Goal: Task Accomplishment & Management: Manage account settings

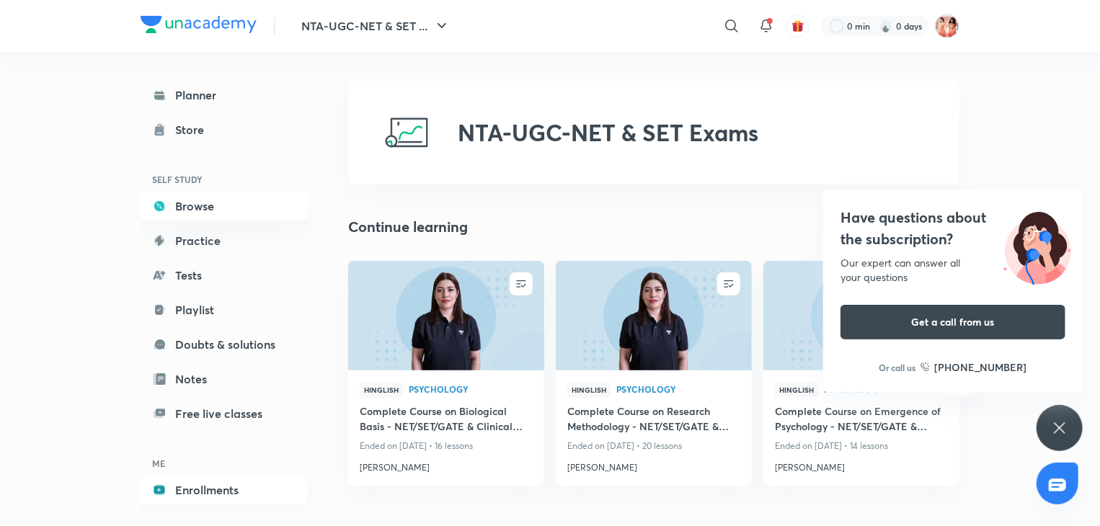
click at [236, 480] on link "Enrollments" at bounding box center [224, 490] width 167 height 29
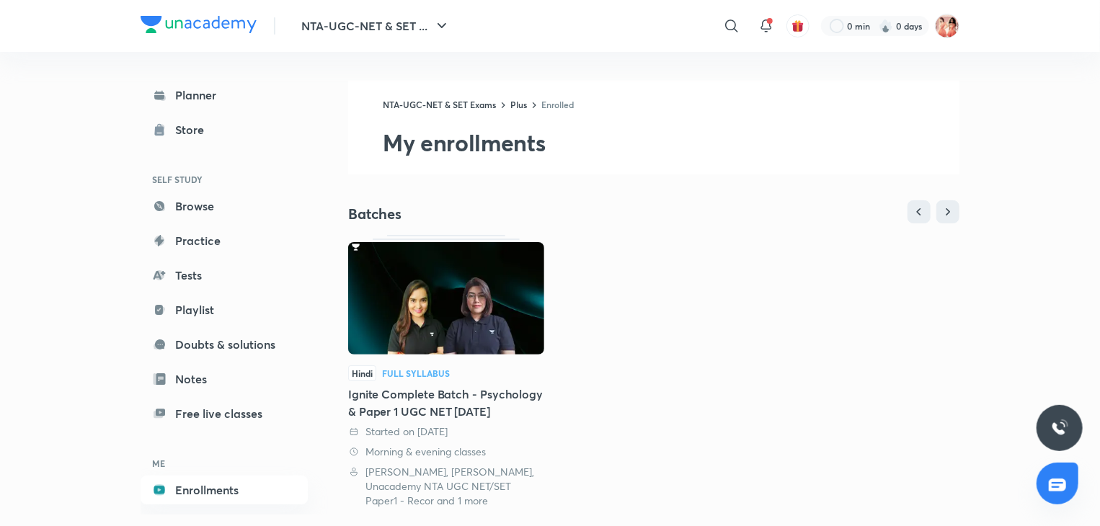
click at [467, 291] on img at bounding box center [446, 298] width 196 height 112
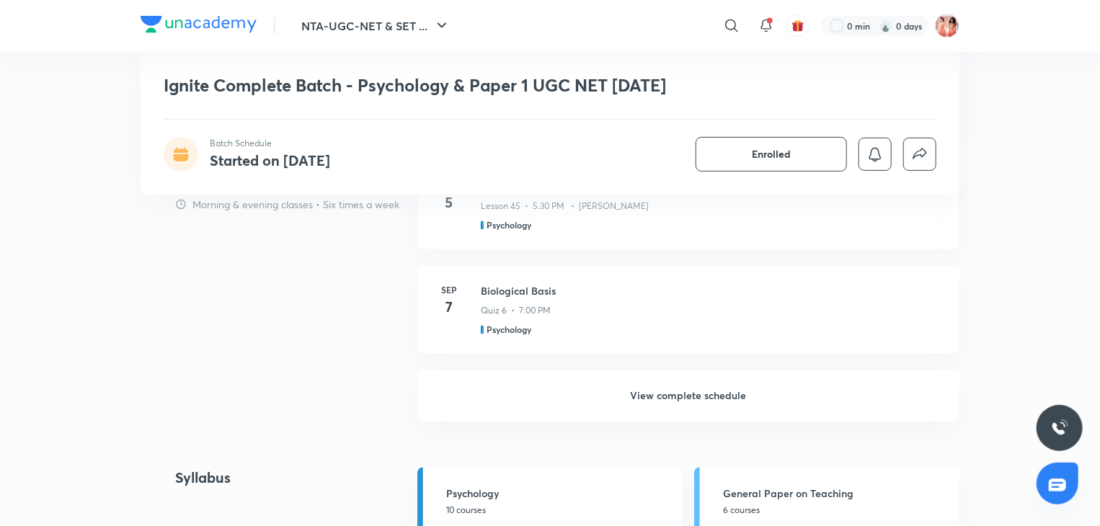
scroll to position [1550, 0]
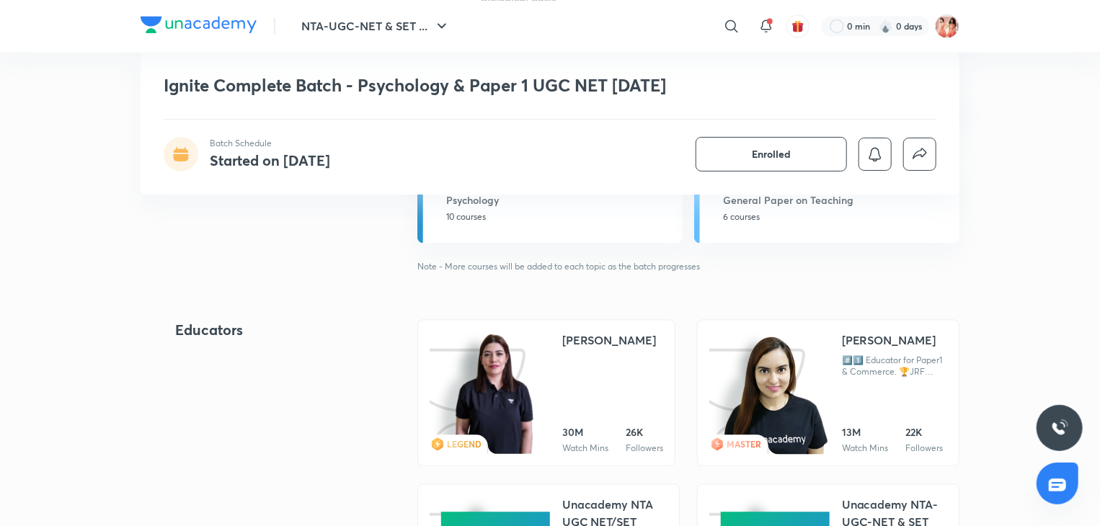
click at [520, 331] on img at bounding box center [494, 393] width 82 height 125
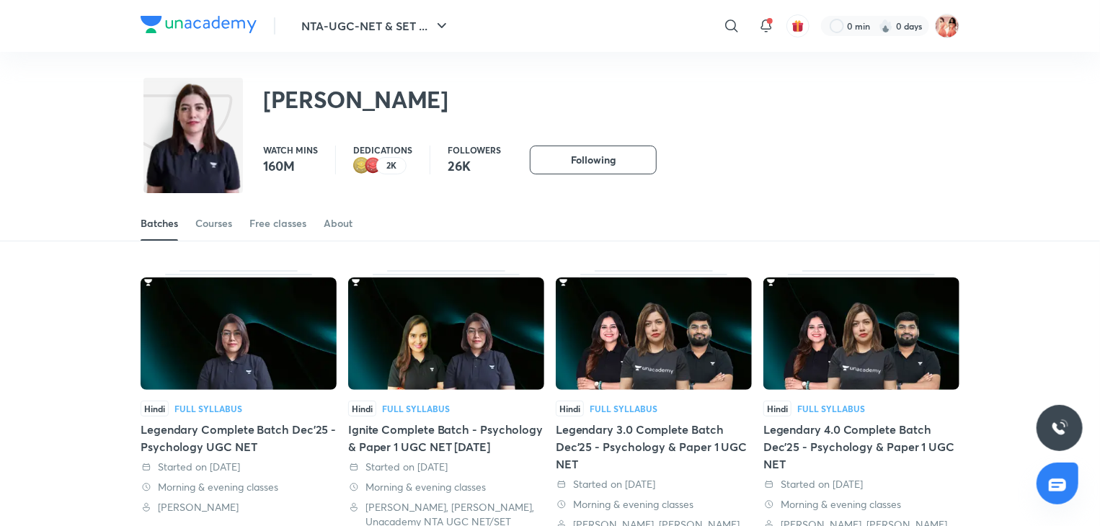
click at [213, 231] on link "Courses" at bounding box center [213, 223] width 37 height 35
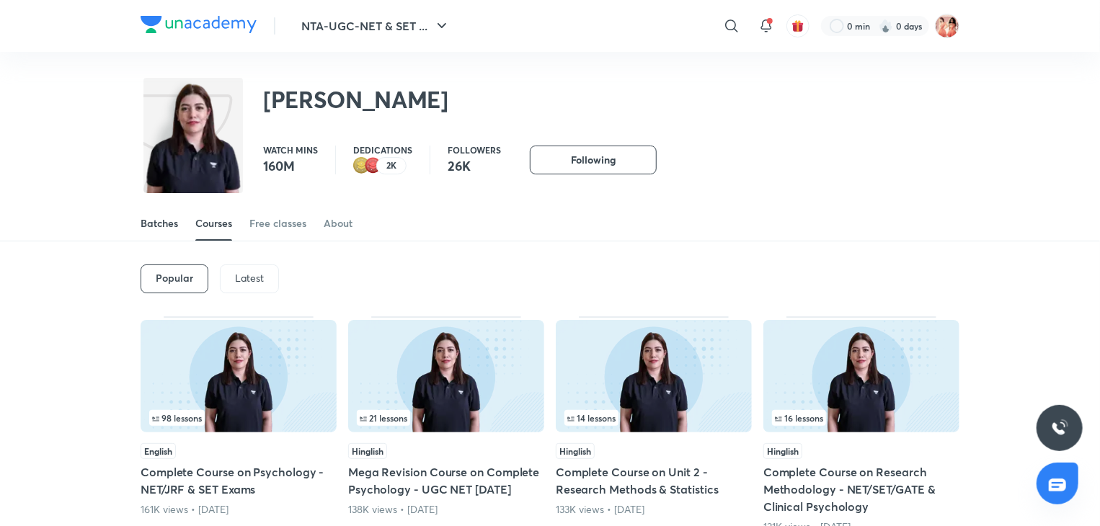
click at [159, 216] on div "Batches" at bounding box center [159, 223] width 37 height 14
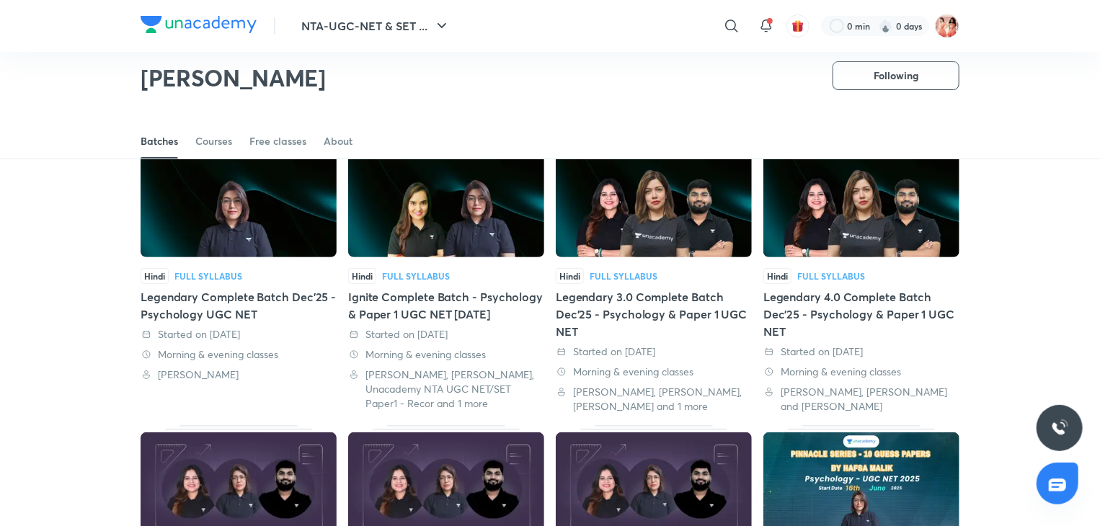
scroll to position [89, 0]
click at [210, 225] on img at bounding box center [239, 201] width 196 height 112
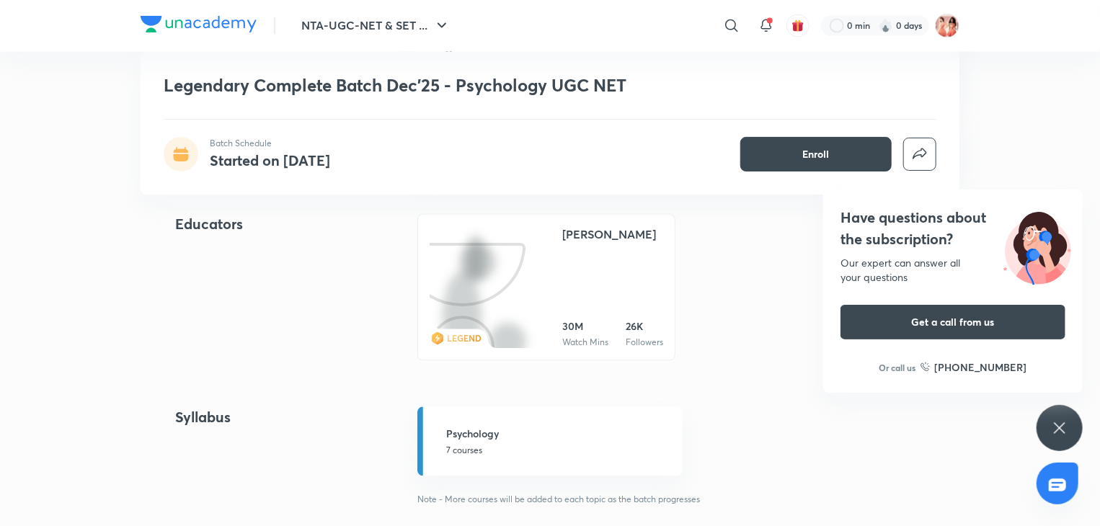
scroll to position [1350, 0]
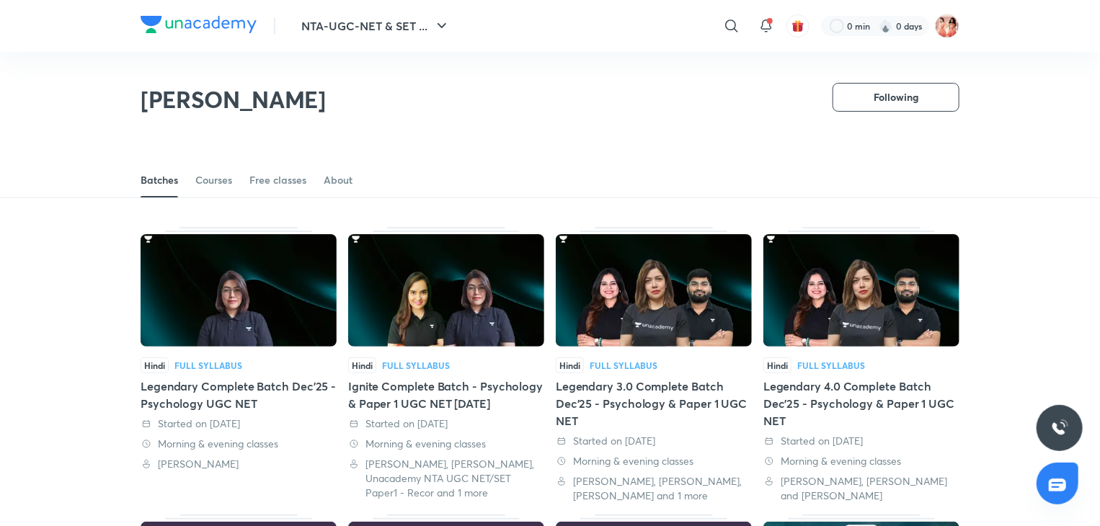
scroll to position [64, 0]
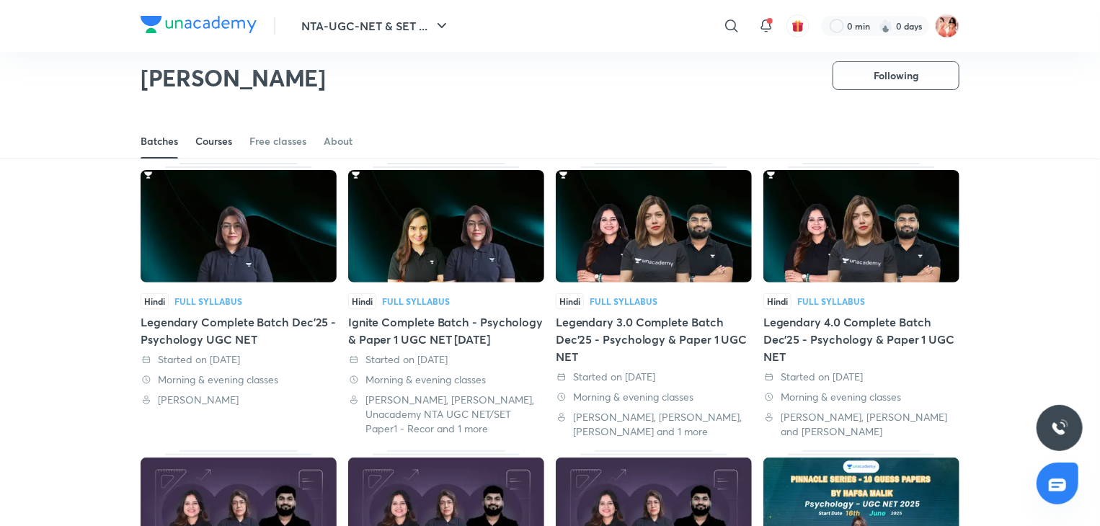
click at [225, 145] on div "Courses" at bounding box center [213, 141] width 37 height 14
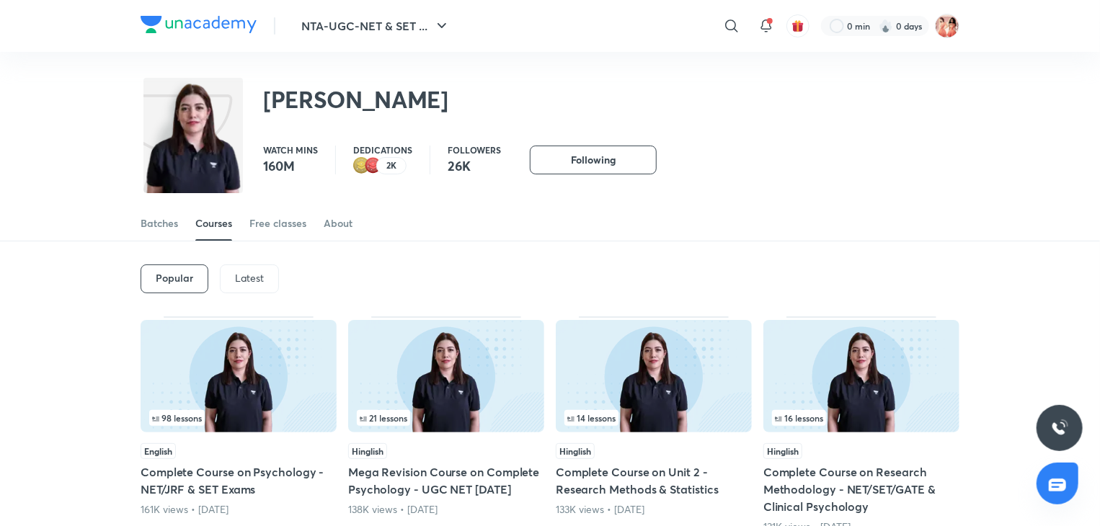
click at [250, 280] on p "Latest" at bounding box center [249, 278] width 29 height 12
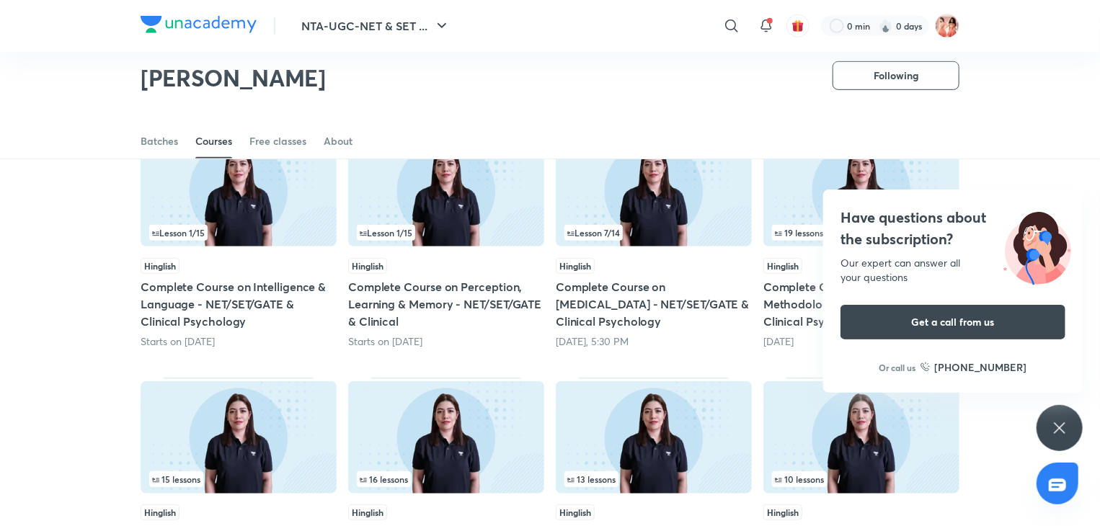
scroll to position [385, 0]
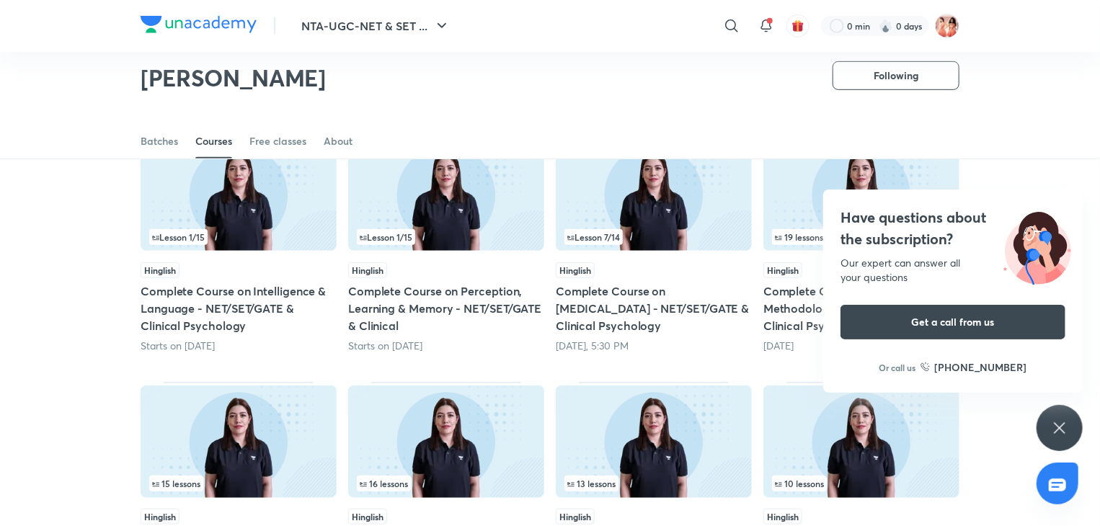
click at [1064, 430] on icon at bounding box center [1059, 427] width 17 height 17
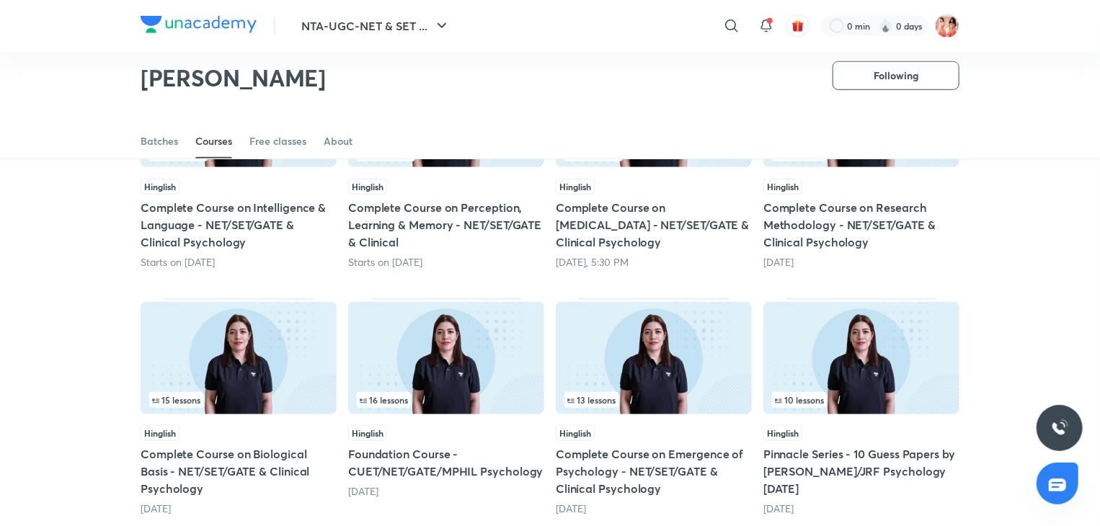
scroll to position [471, 0]
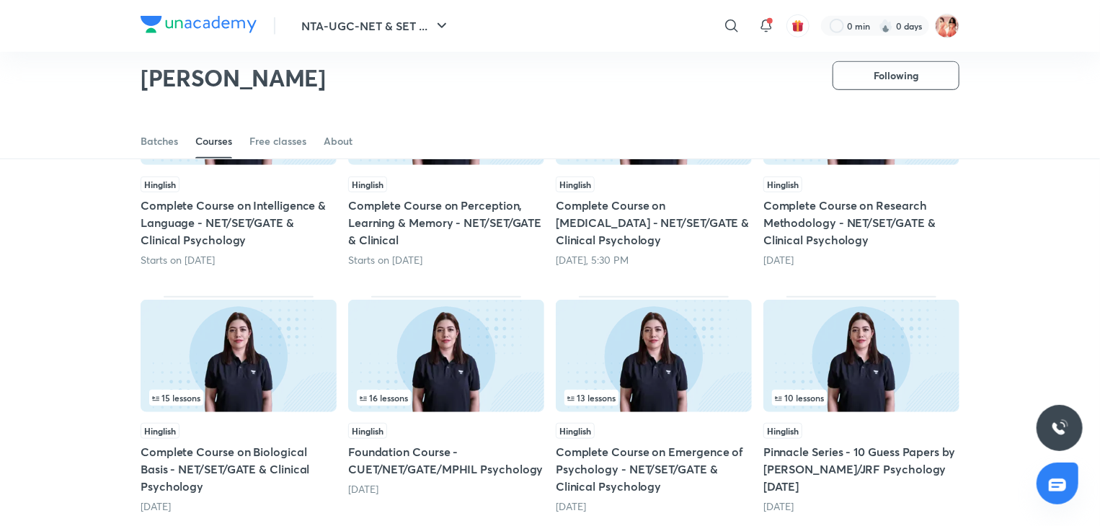
click at [264, 370] on img at bounding box center [239, 356] width 196 height 112
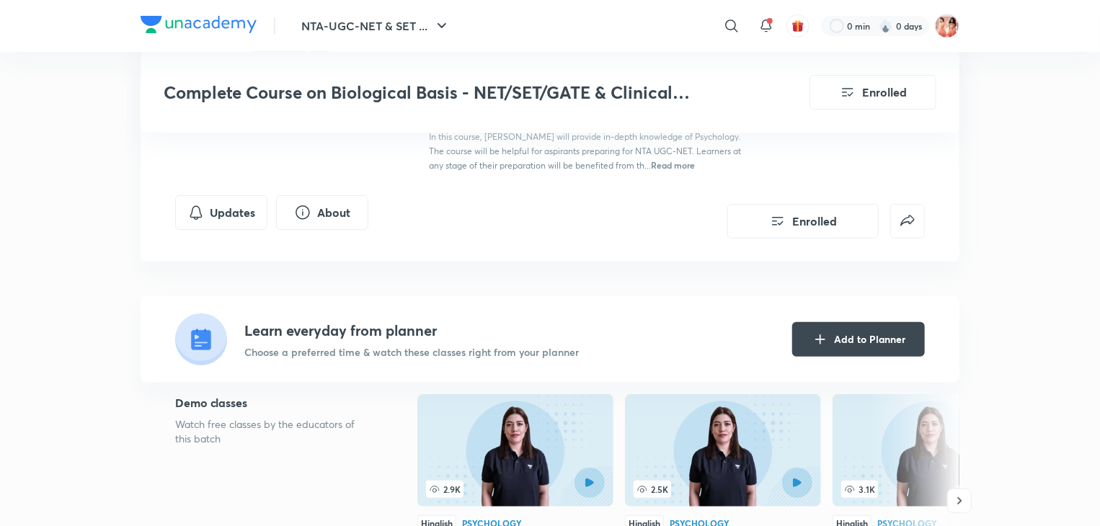
scroll to position [169, 0]
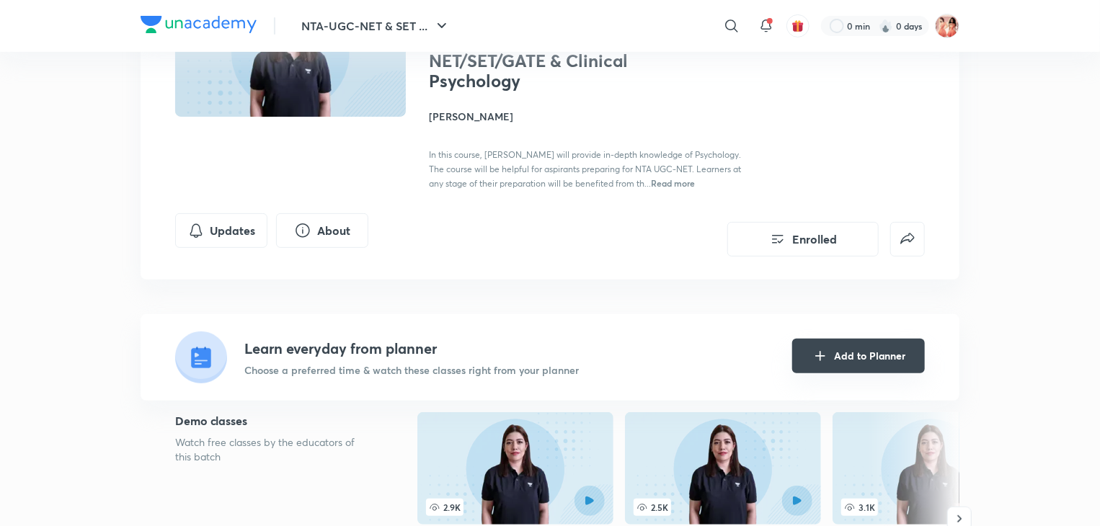
click at [820, 362] on icon "Add to Planner" at bounding box center [819, 355] width 17 height 17
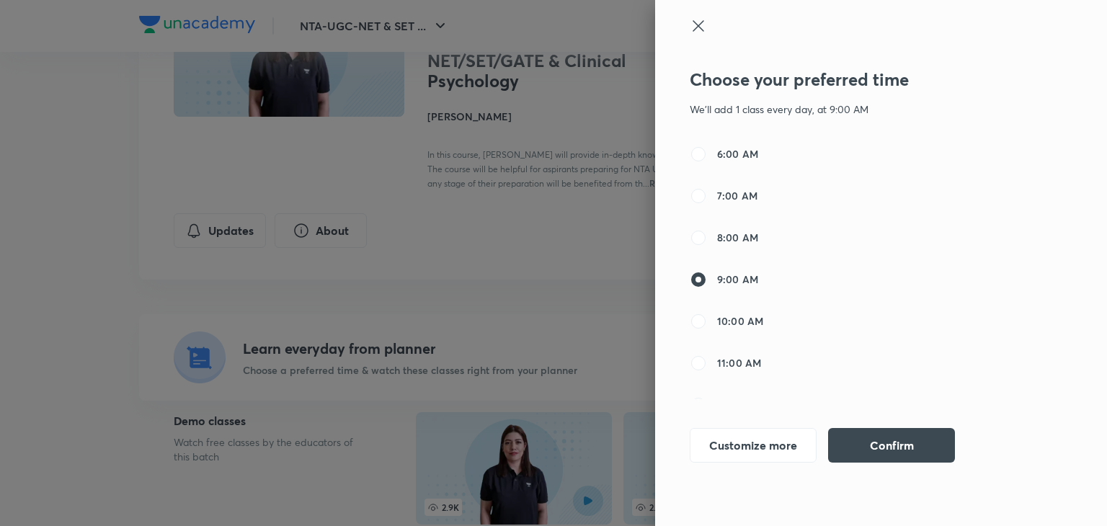
click at [698, 23] on icon at bounding box center [698, 25] width 17 height 17
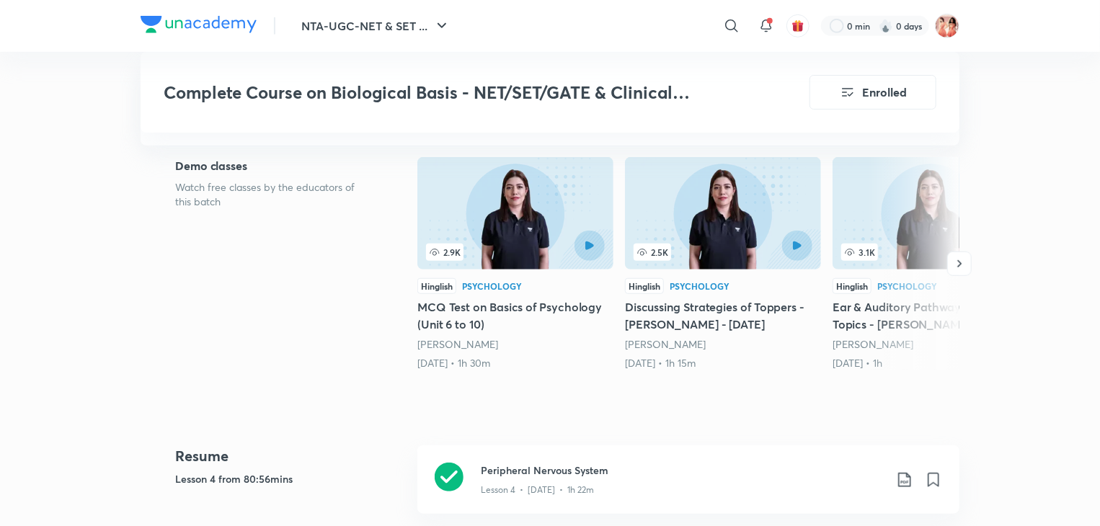
scroll to position [424, 0]
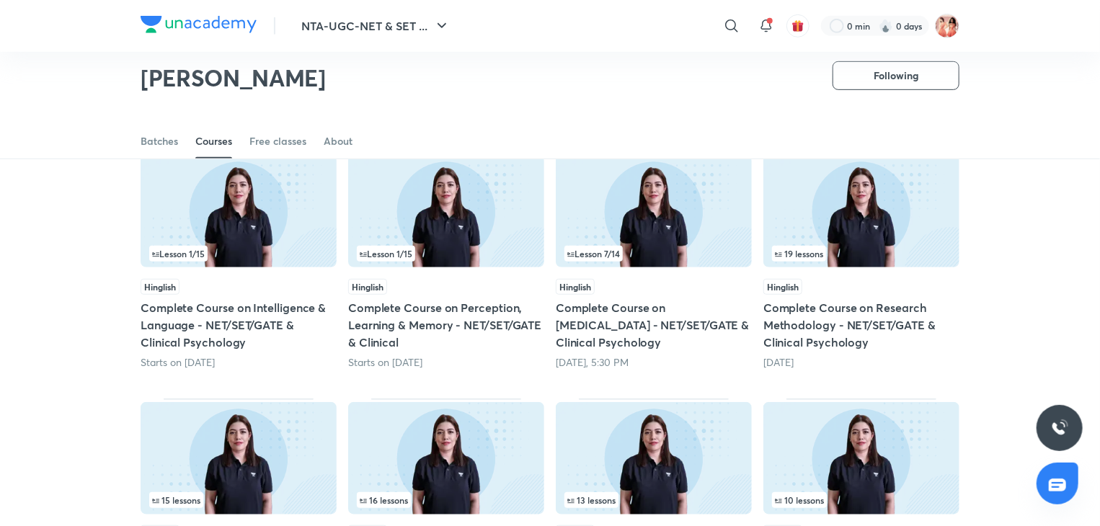
scroll to position [369, 0]
click at [909, 227] on img at bounding box center [861, 210] width 196 height 112
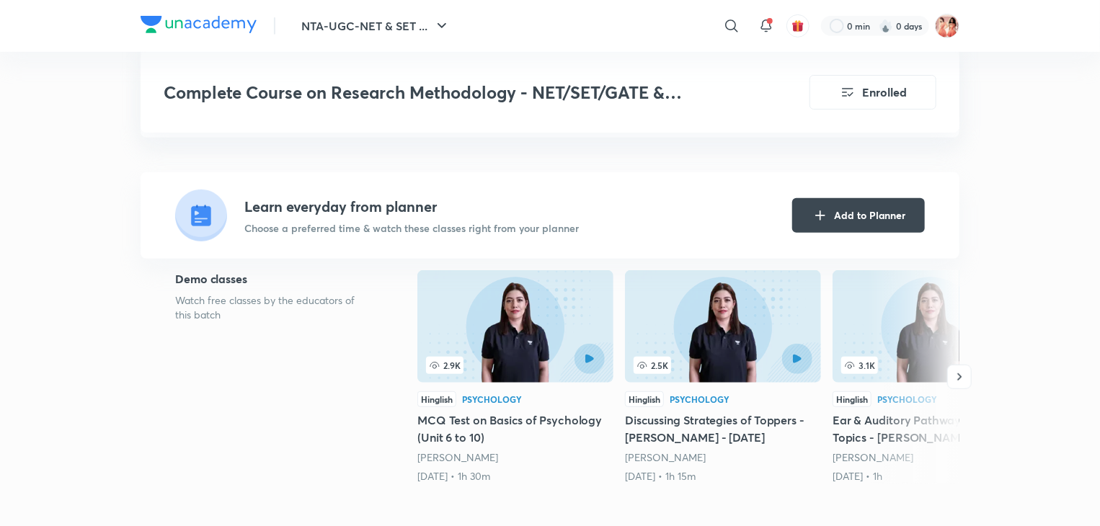
scroll to position [310, 0]
click at [842, 205] on button "Add to Planner" at bounding box center [858, 214] width 133 height 35
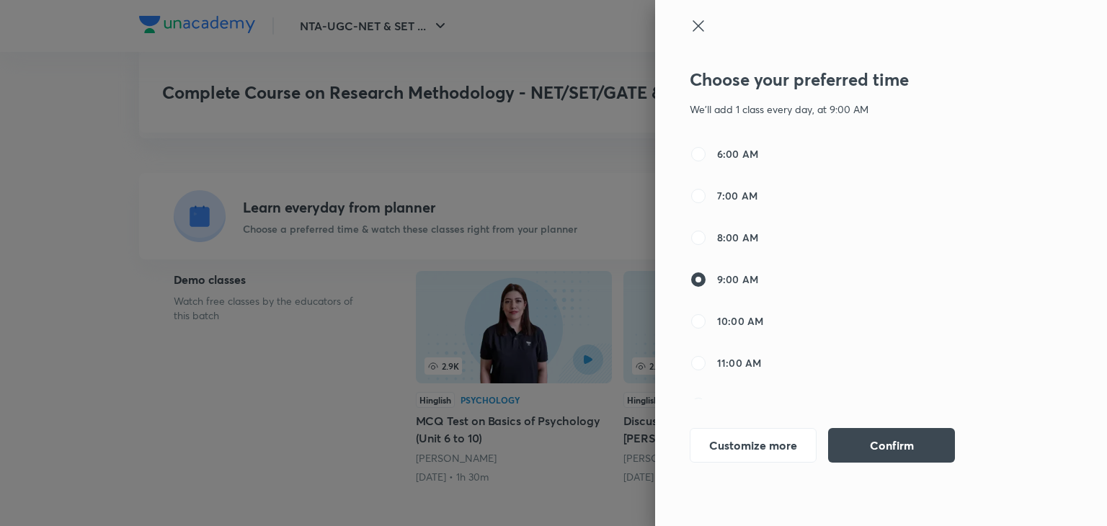
click at [754, 148] on span "6:00 AM" at bounding box center [737, 153] width 41 height 15
click at [707, 148] on input "6:00 AM" at bounding box center [698, 154] width 17 height 17
radio input "true"
radio input "false"
click at [904, 442] on button "Confirm" at bounding box center [891, 444] width 127 height 35
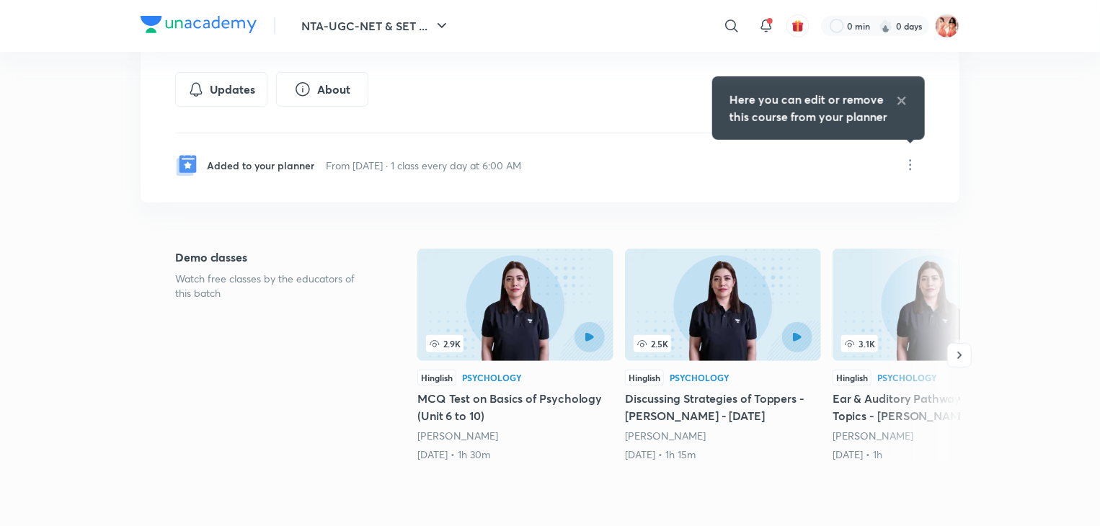
scroll to position [184, 0]
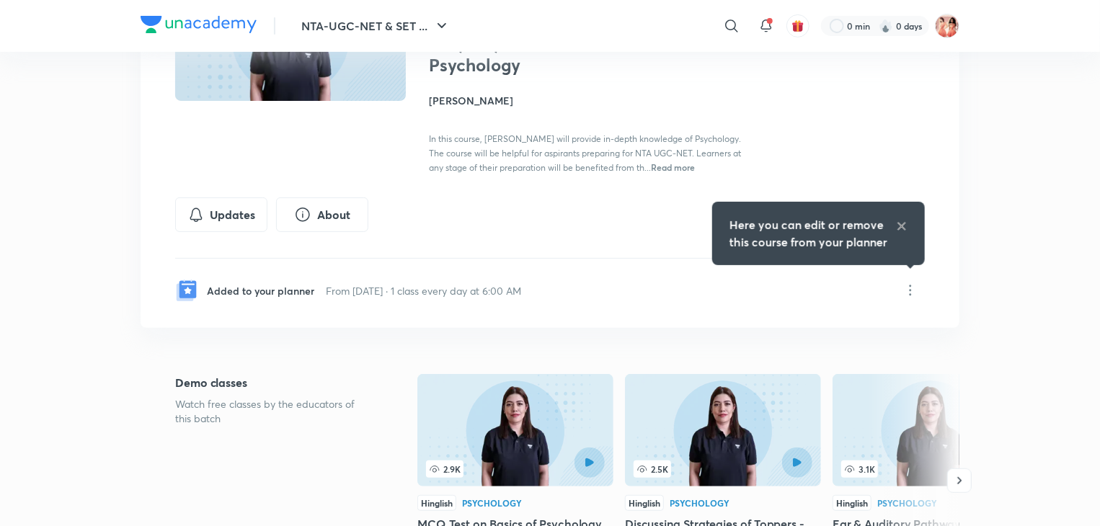
click at [846, 226] on h5 "Here you can edit or remove this course from your planner" at bounding box center [812, 233] width 166 height 35
click at [896, 226] on icon at bounding box center [902, 227] width 12 height 12
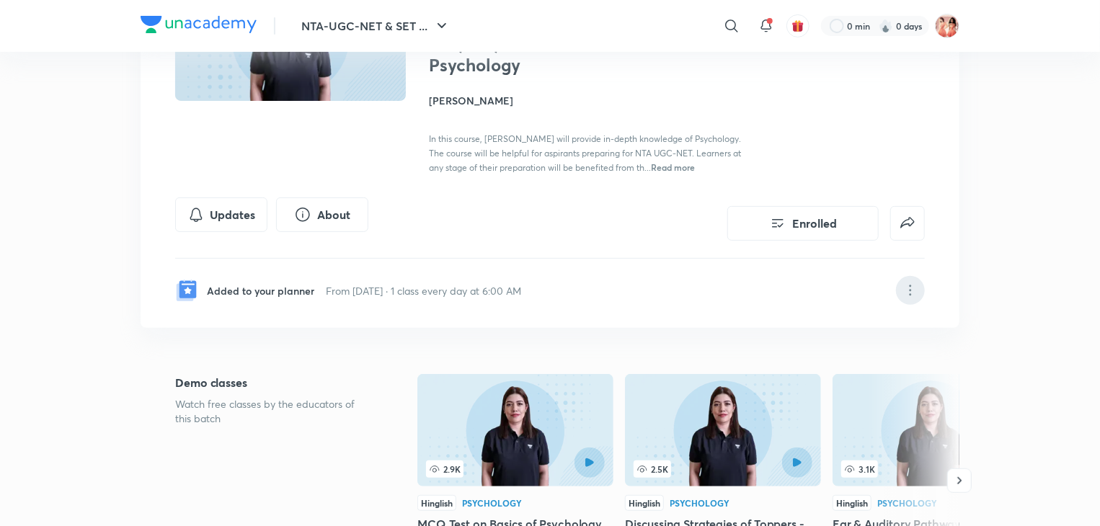
click at [914, 286] on icon at bounding box center [909, 290] width 17 height 17
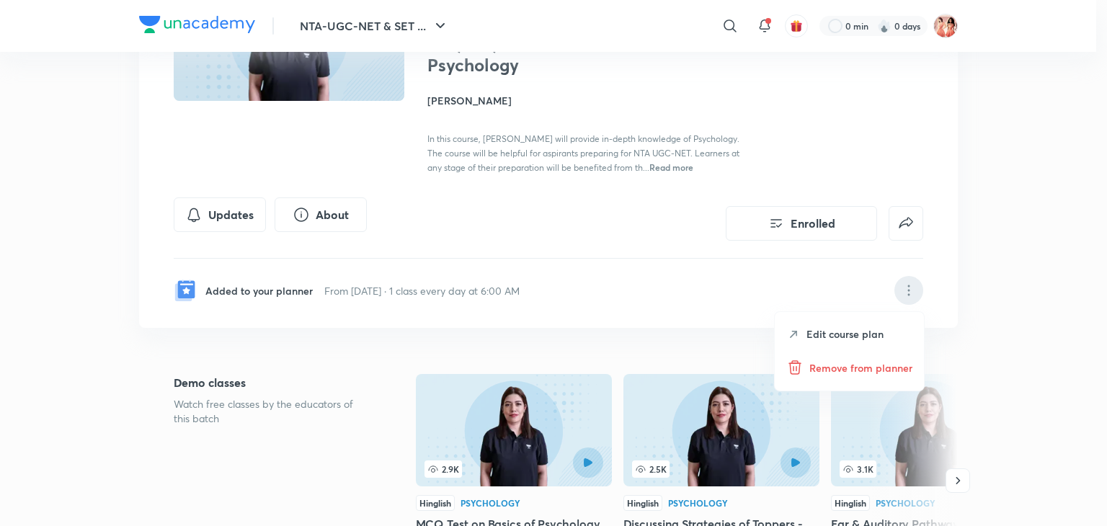
click at [855, 329] on p "Edit course plan" at bounding box center [844, 333] width 77 height 15
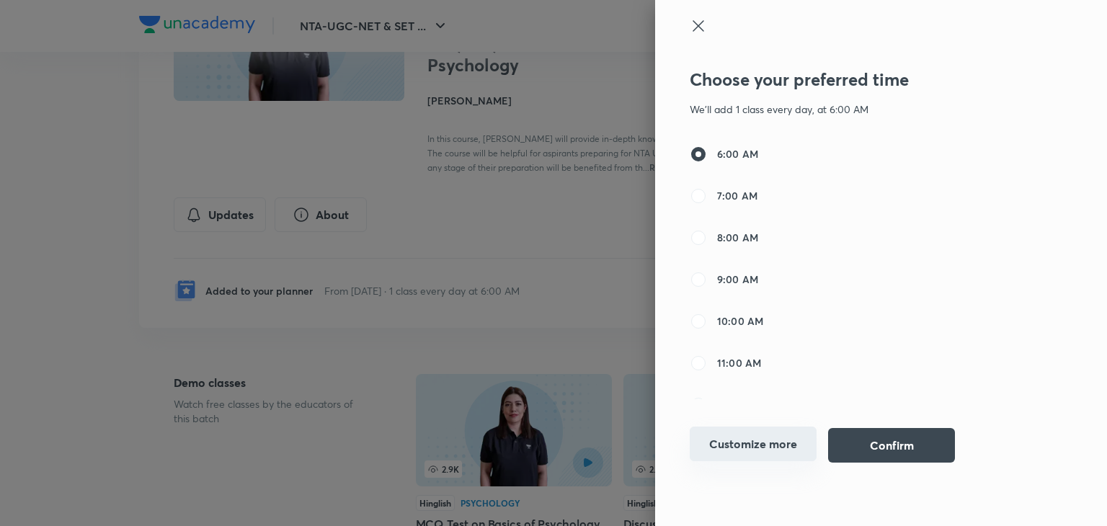
click at [763, 445] on button "Customize more" at bounding box center [753, 444] width 127 height 35
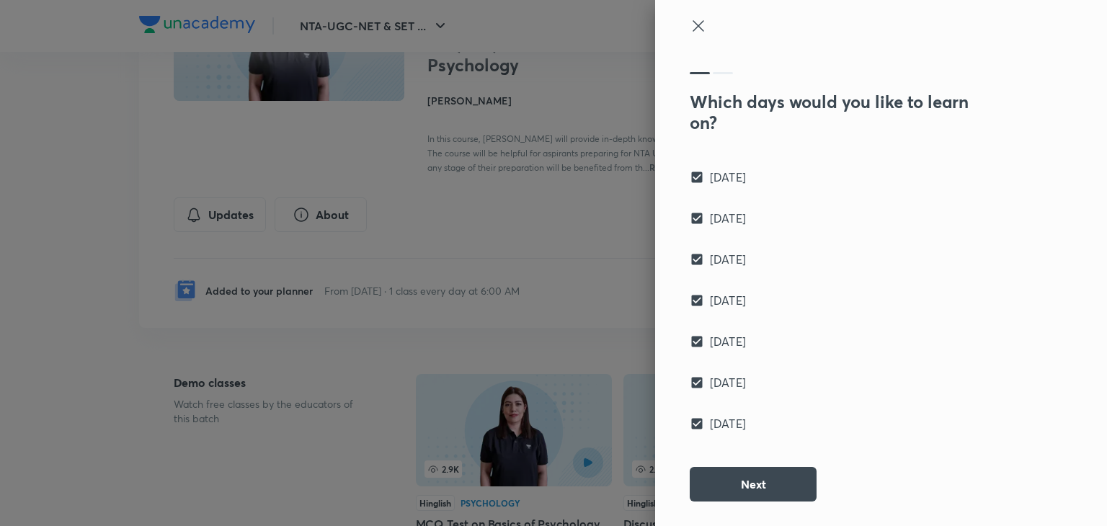
click at [721, 419] on span "[DATE]" at bounding box center [728, 423] width 36 height 17
click at [710, 419] on input "[DATE]" at bounding box center [700, 424] width 20 height 14
checkbox input "false"
click at [726, 486] on button "Next" at bounding box center [753, 483] width 127 height 35
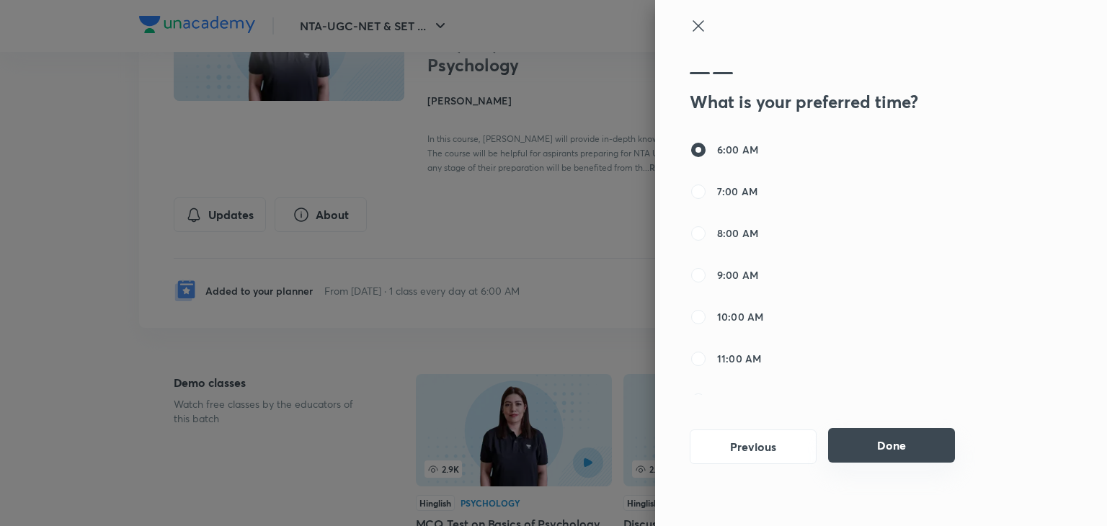
click at [868, 459] on button "Done" at bounding box center [891, 445] width 127 height 35
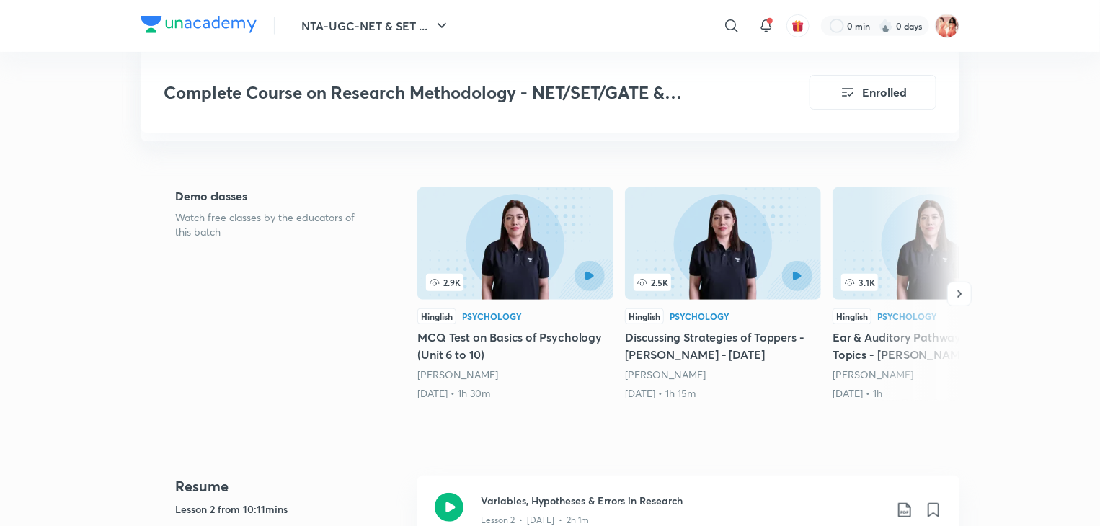
scroll to position [372, 0]
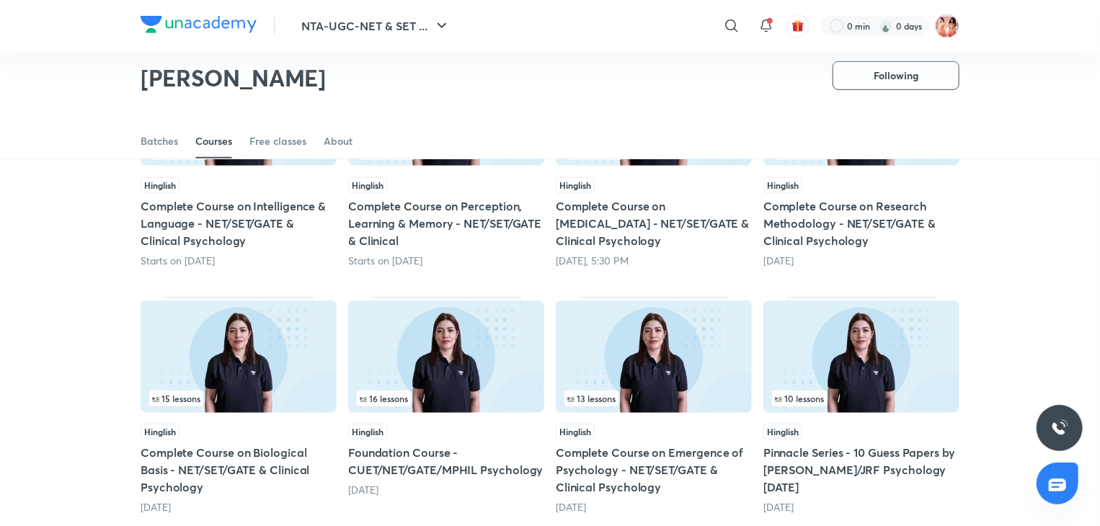
scroll to position [534, 0]
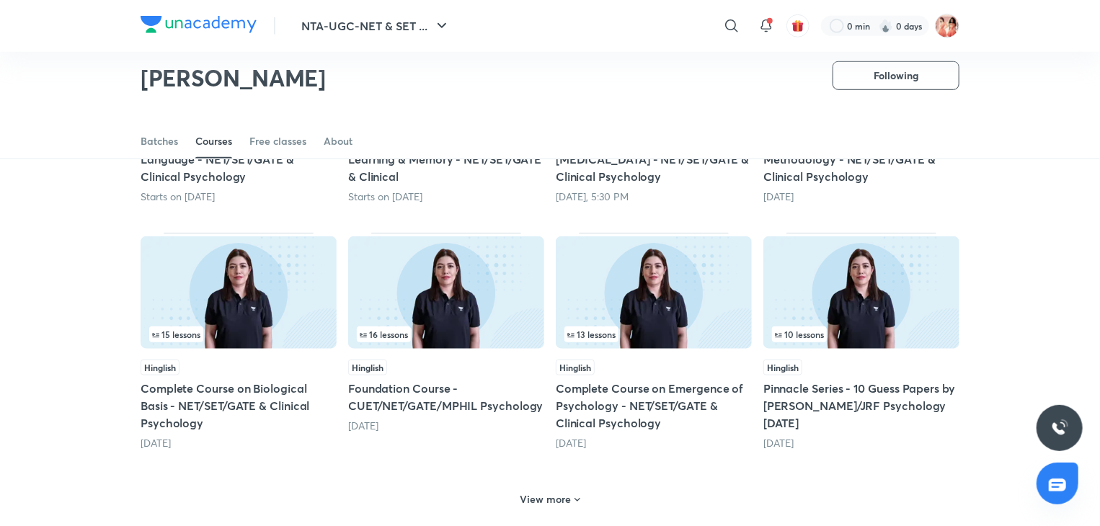
click at [241, 285] on img at bounding box center [239, 292] width 196 height 112
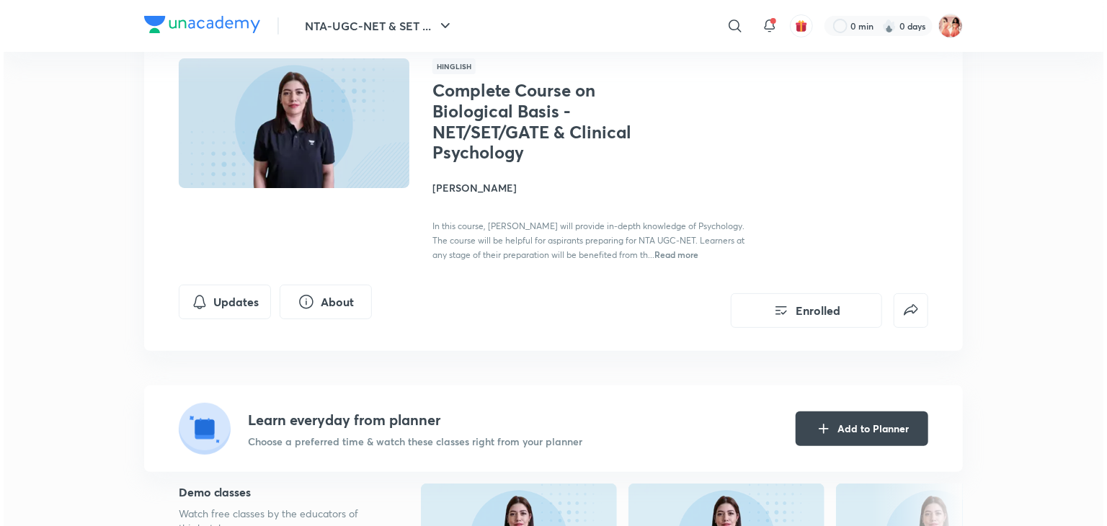
scroll to position [110, 0]
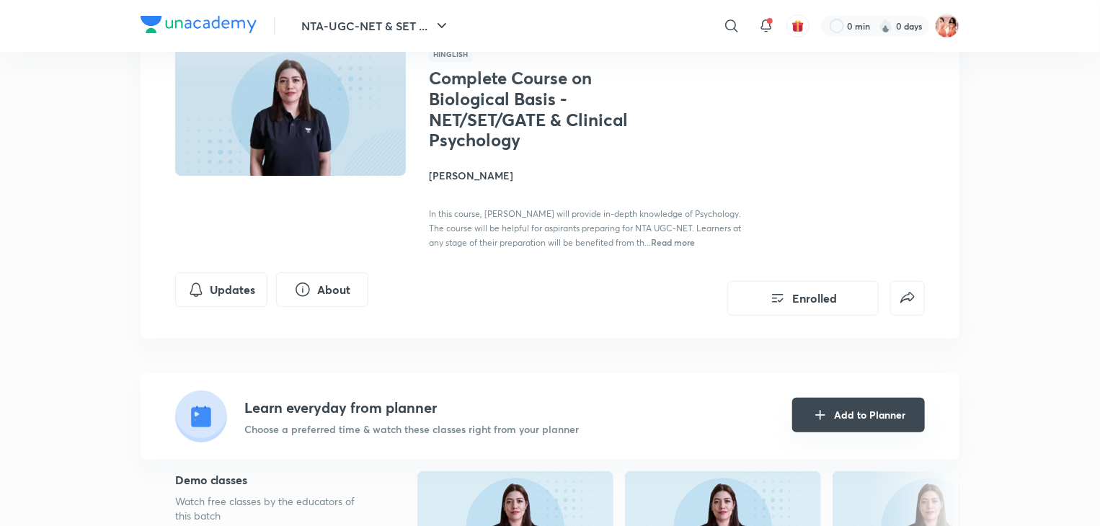
click at [850, 427] on button "Add to Planner" at bounding box center [858, 415] width 133 height 35
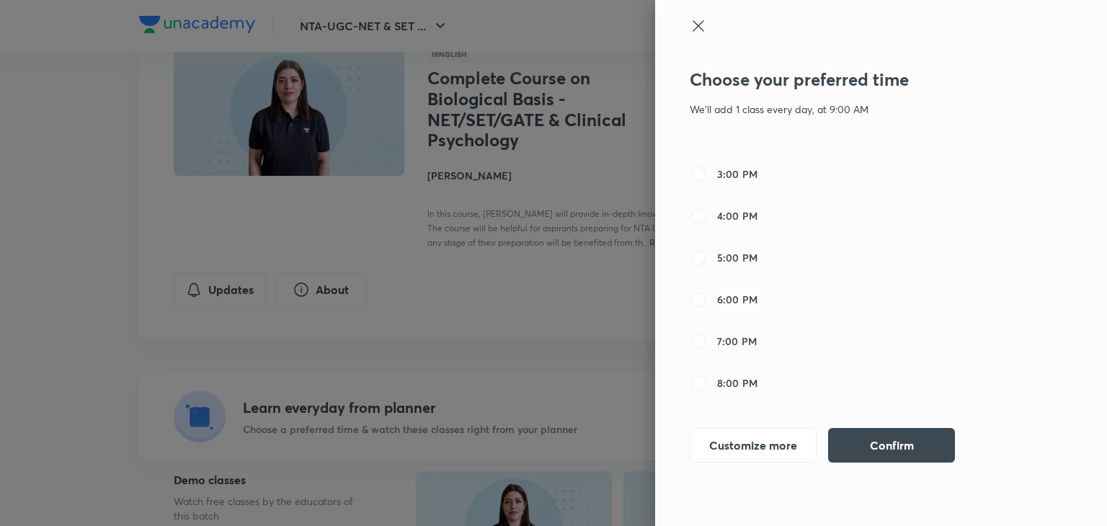
scroll to position [377, 0]
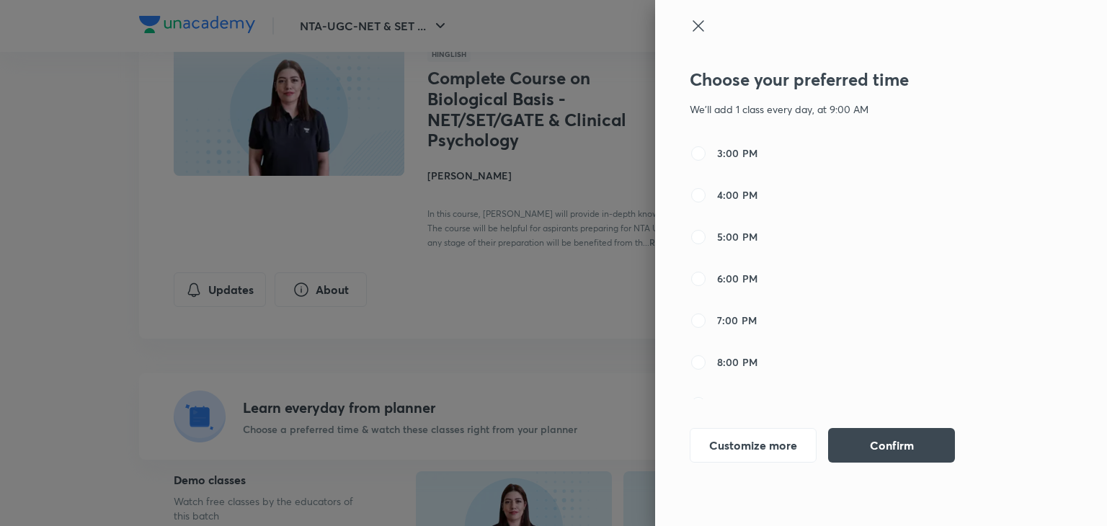
click at [734, 280] on span "6:00 PM" at bounding box center [737, 278] width 40 height 15
click at [707, 280] on input "6:00 PM" at bounding box center [698, 278] width 17 height 17
radio input "false"
radio input "true"
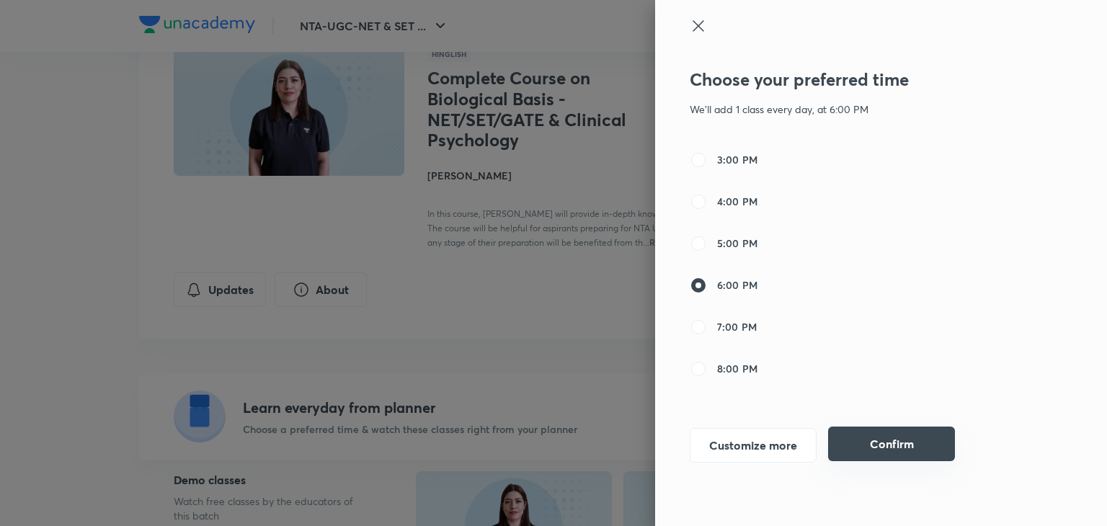
click at [896, 446] on button "Confirm" at bounding box center [891, 444] width 127 height 35
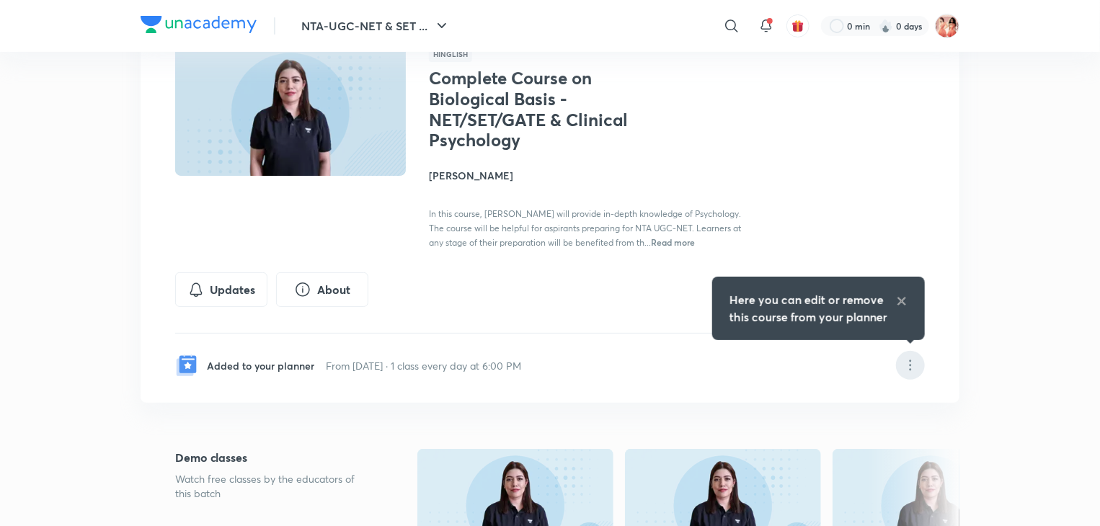
click at [908, 366] on icon at bounding box center [909, 365] width 17 height 17
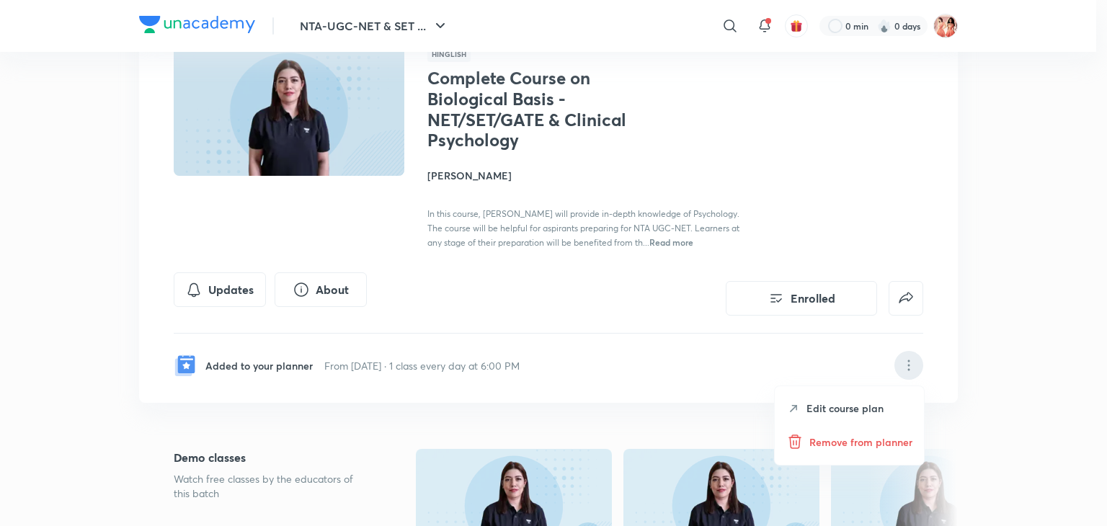
click at [865, 411] on p "Edit course plan" at bounding box center [844, 408] width 77 height 15
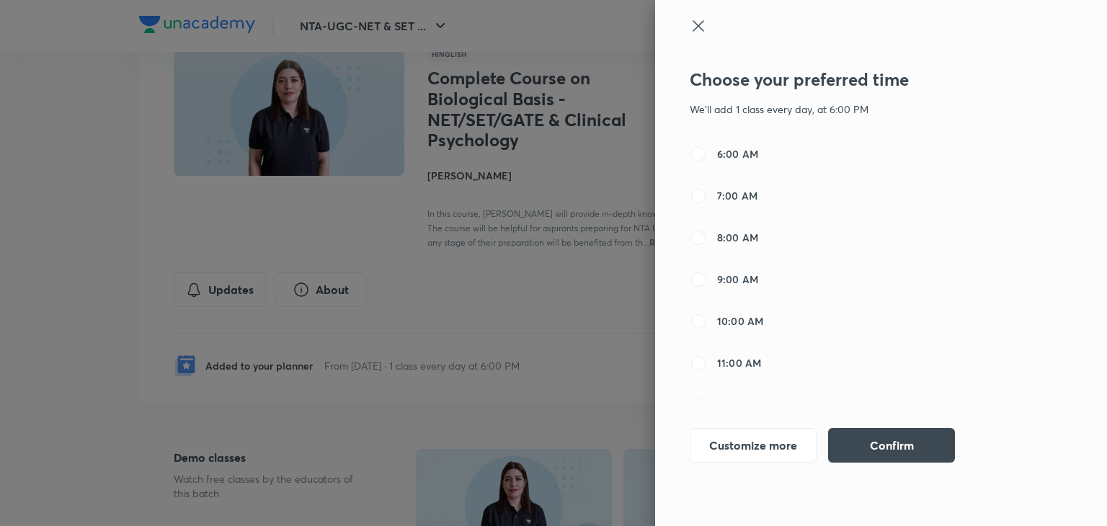
click at [696, 28] on icon at bounding box center [697, 25] width 11 height 11
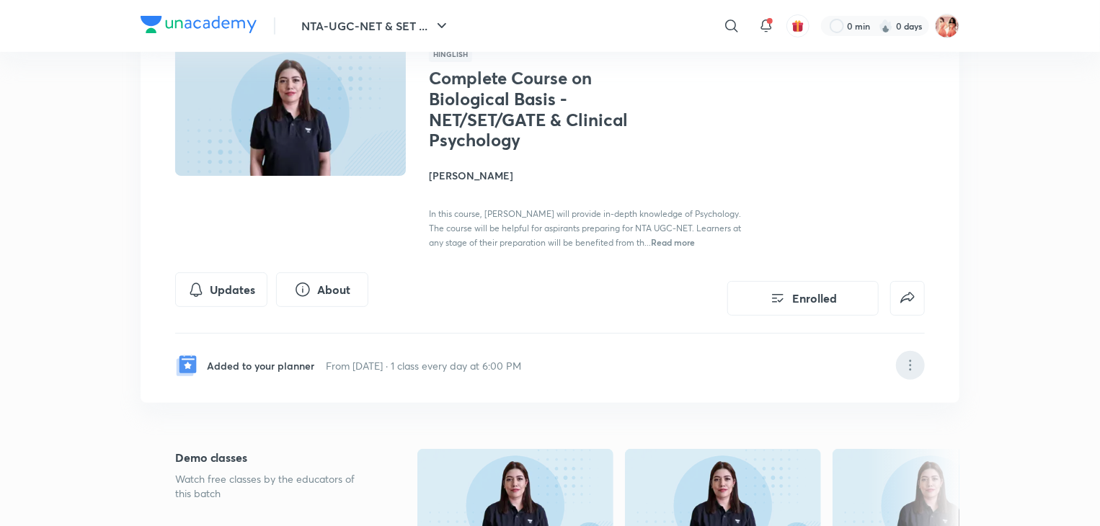
click at [909, 351] on div at bounding box center [910, 365] width 29 height 29
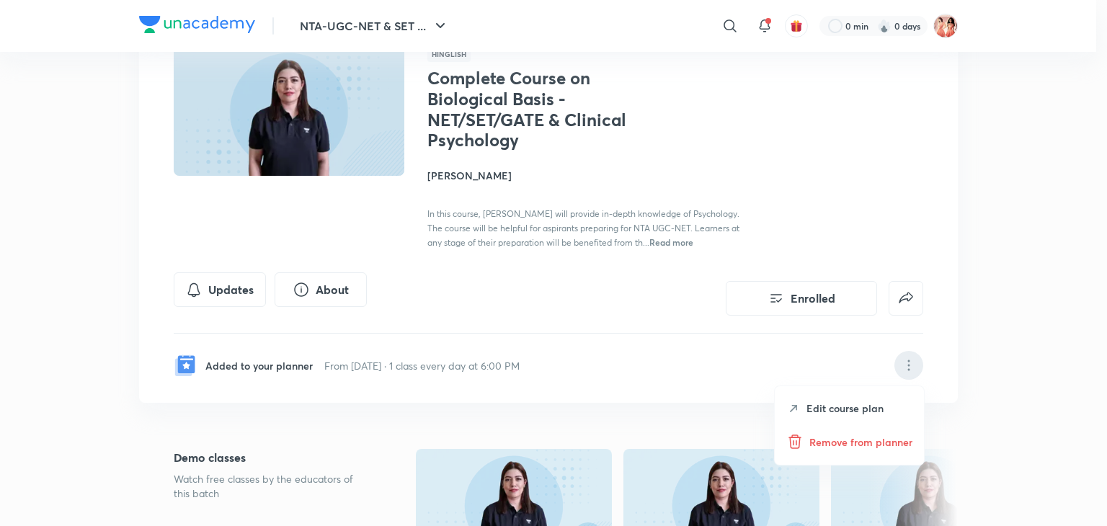
click at [865, 407] on p "Edit course plan" at bounding box center [844, 408] width 77 height 15
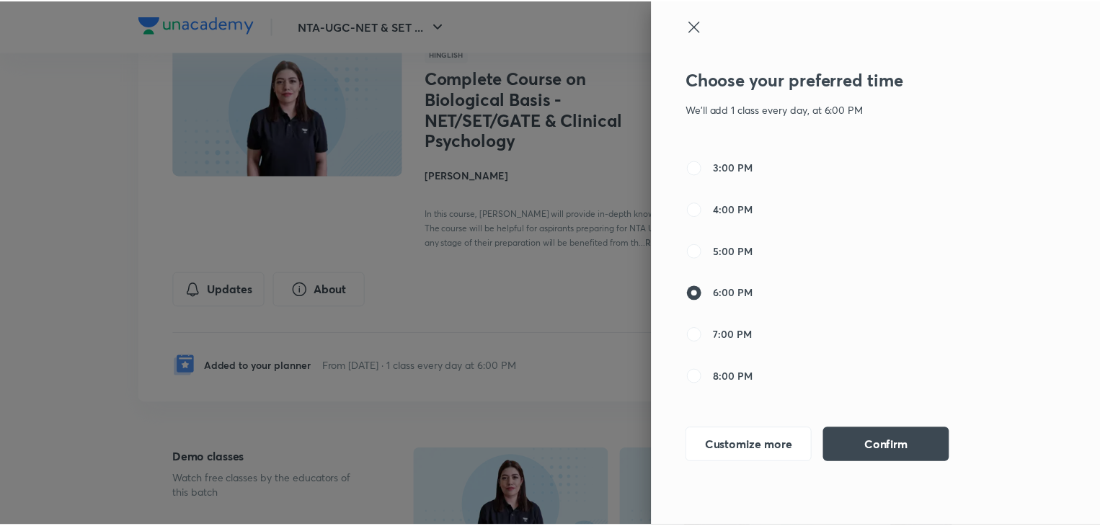
scroll to position [363, 0]
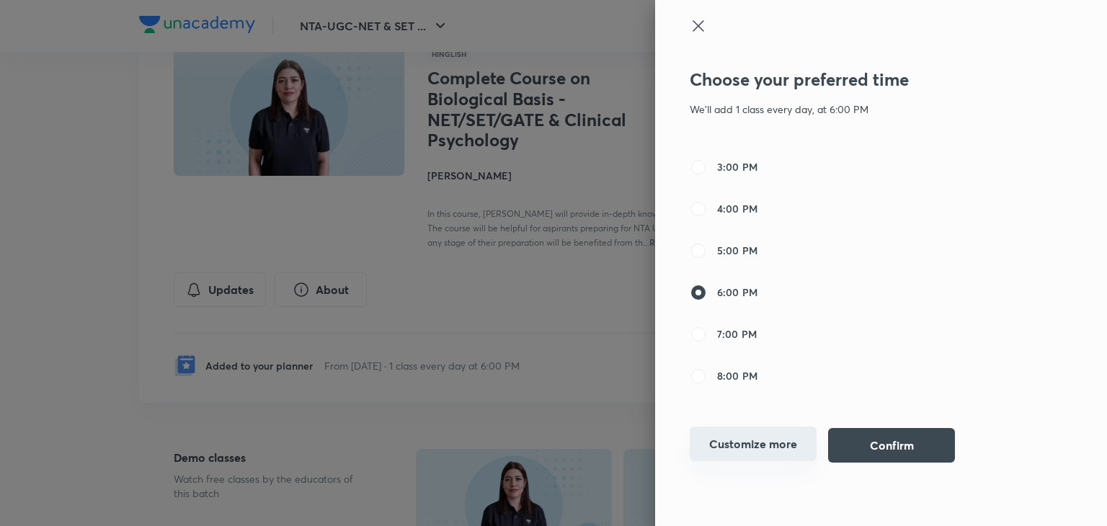
click at [758, 436] on button "Customize more" at bounding box center [753, 444] width 127 height 35
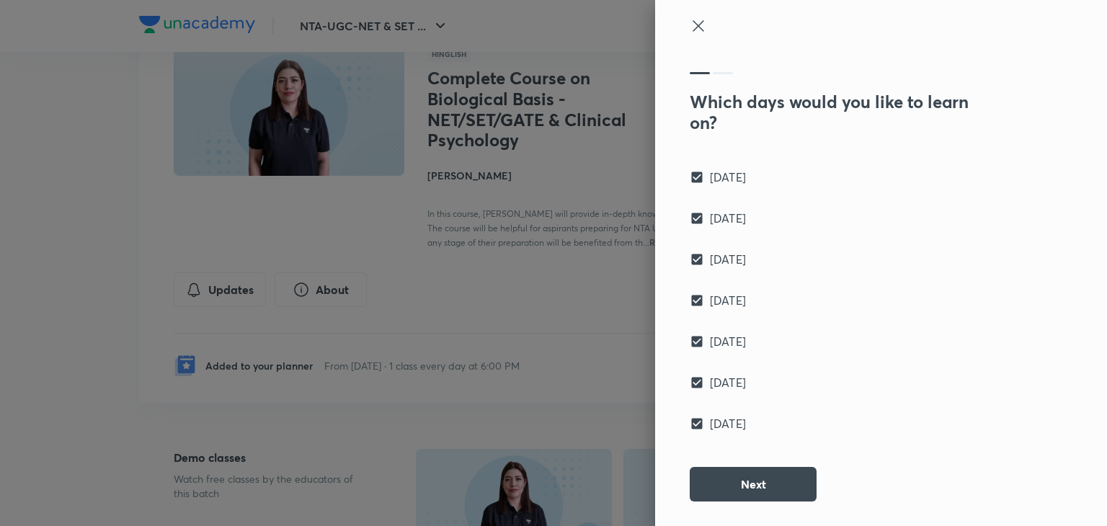
click at [736, 426] on span "[DATE]" at bounding box center [728, 423] width 36 height 17
click at [710, 426] on input "[DATE]" at bounding box center [700, 424] width 20 height 14
checkbox input "false"
click at [749, 488] on button "Next" at bounding box center [753, 483] width 127 height 35
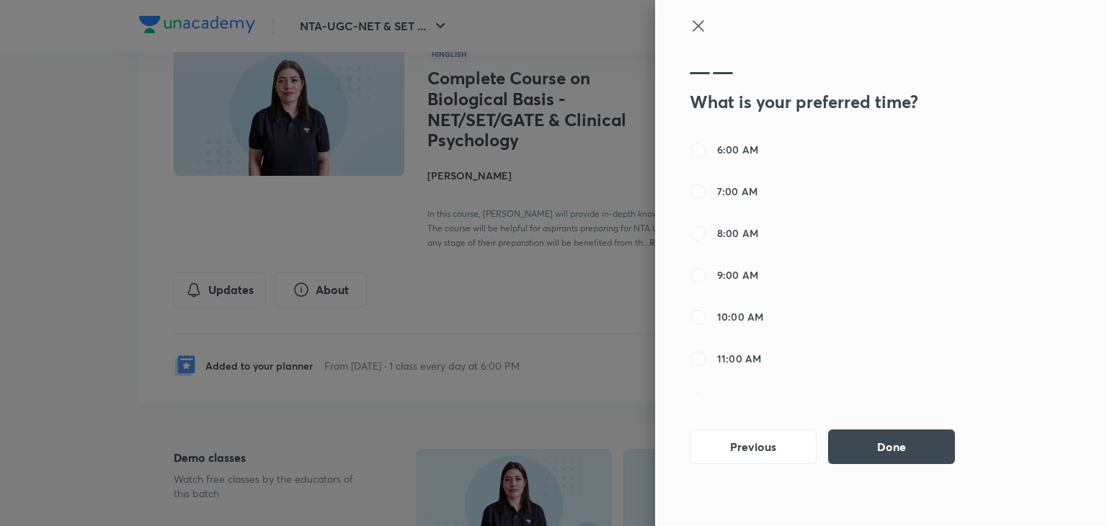
click at [741, 156] on span "6:00 AM" at bounding box center [737, 149] width 41 height 15
click at [707, 156] on input "6:00 AM" at bounding box center [698, 149] width 17 height 17
radio input "true"
radio input "false"
click at [883, 462] on div "Previous Done" at bounding box center [840, 446] width 300 height 35
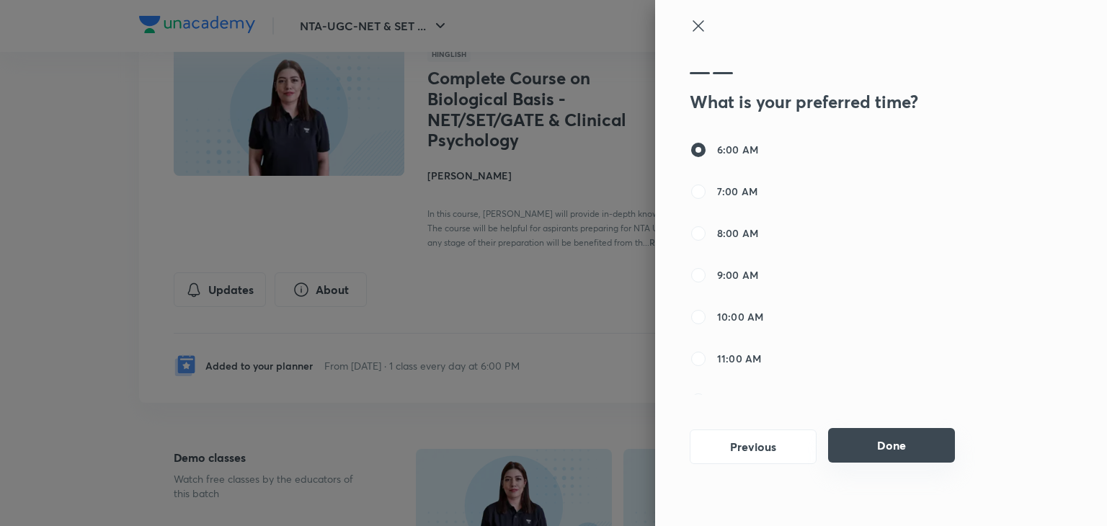
click at [882, 450] on button "Done" at bounding box center [891, 445] width 127 height 35
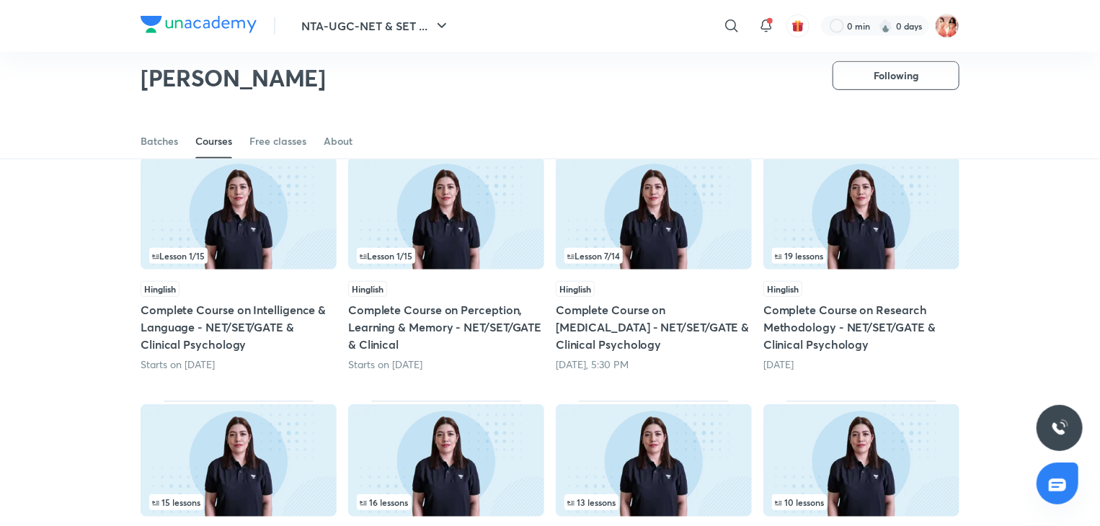
scroll to position [367, 0]
click at [810, 251] on span "19 lessons" at bounding box center [799, 255] width 48 height 9
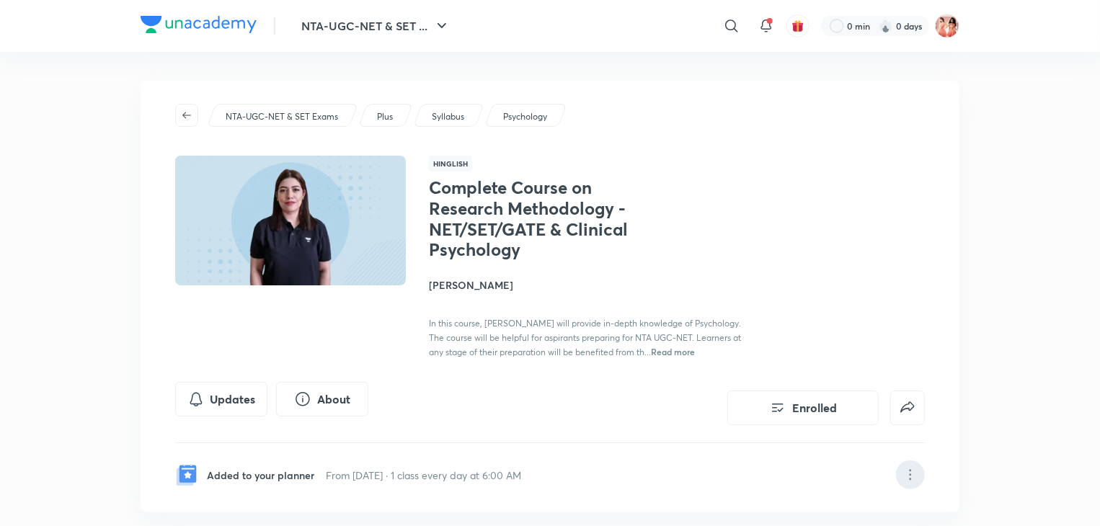
click at [904, 475] on icon at bounding box center [909, 474] width 17 height 17
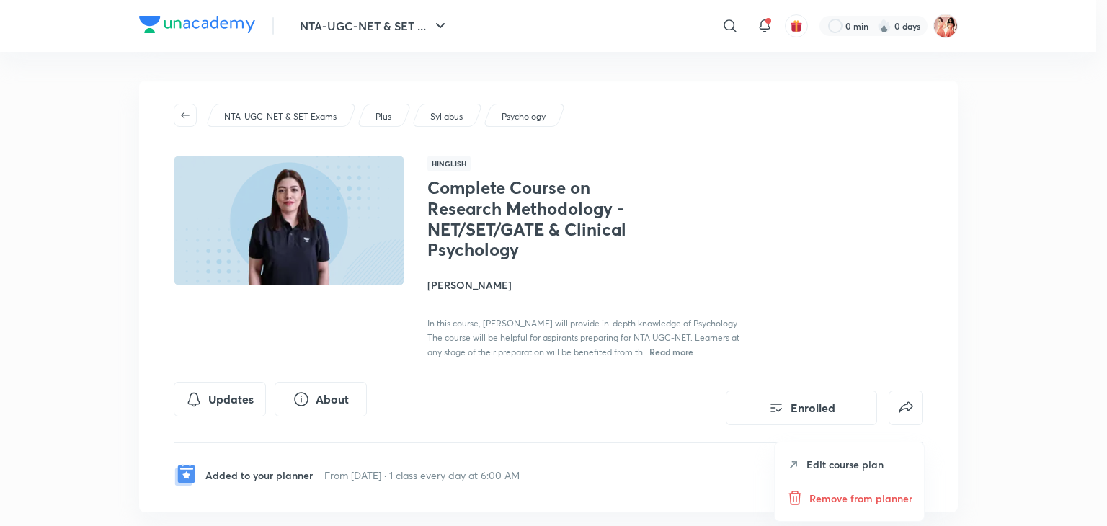
click at [863, 494] on p "Remove from planner" at bounding box center [860, 498] width 103 height 15
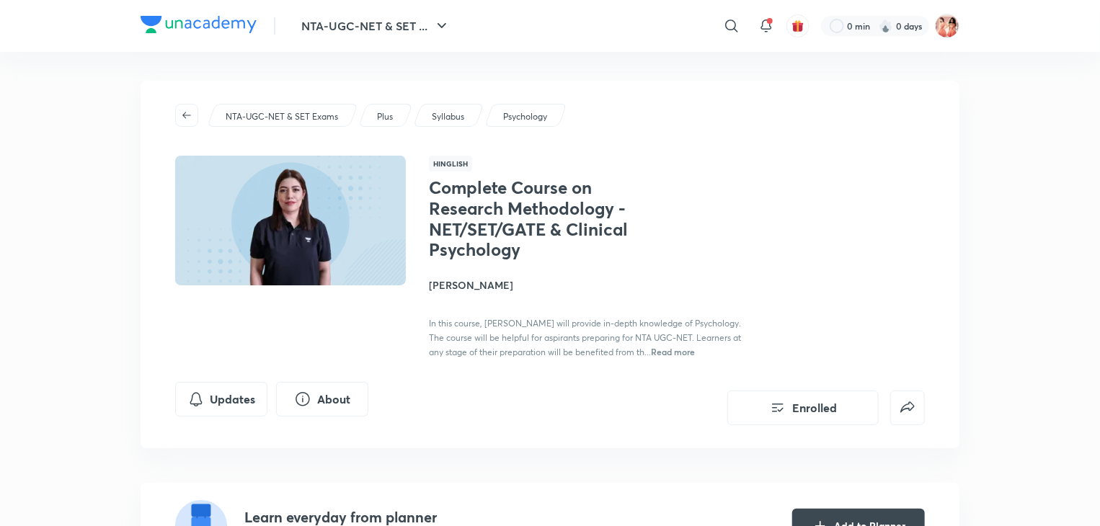
scroll to position [367, 0]
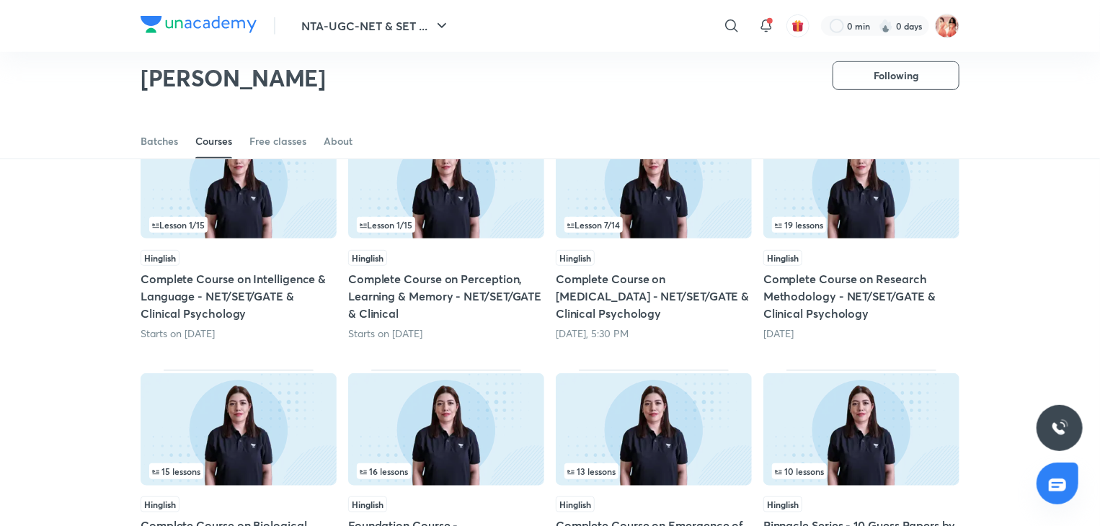
scroll to position [401, 0]
